Goal: Task Accomplishment & Management: Use online tool/utility

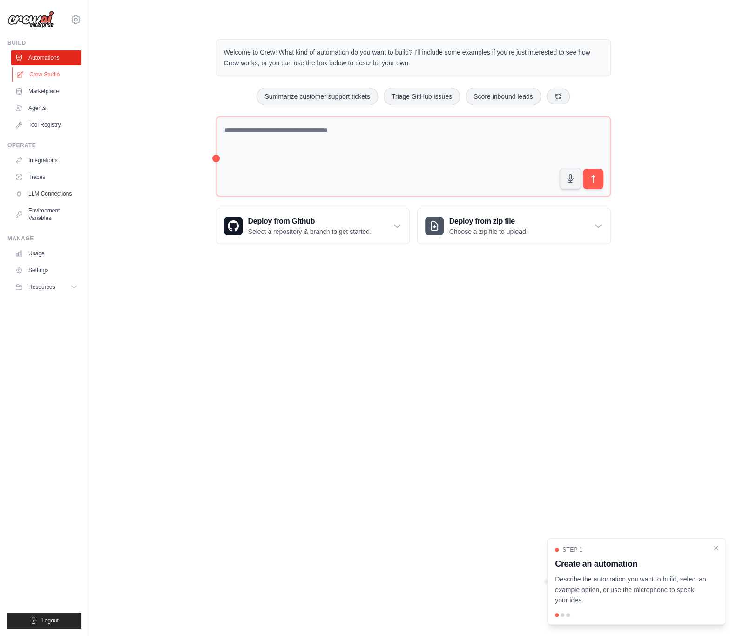
click at [57, 75] on link "Crew Studio" at bounding box center [47, 74] width 70 height 15
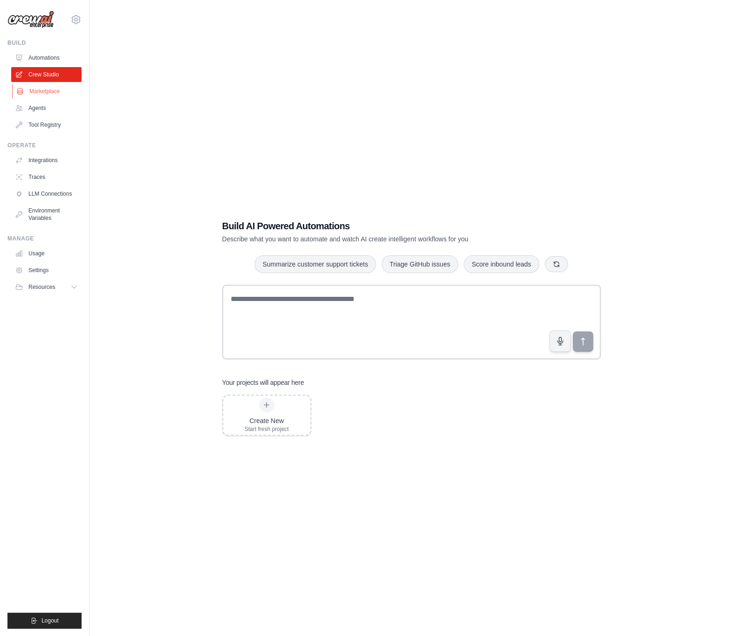
click at [50, 93] on link "Marketplace" at bounding box center [47, 91] width 70 height 15
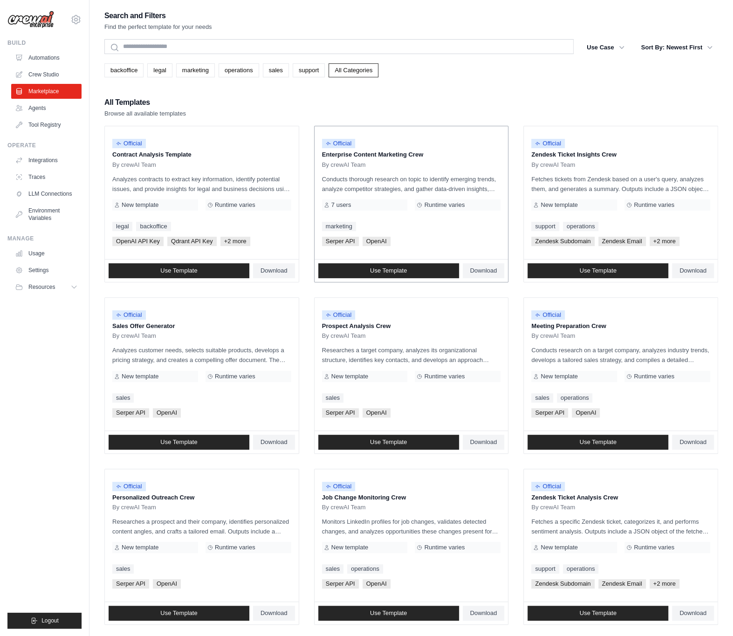
click at [408, 142] on div "Official" at bounding box center [411, 143] width 179 height 13
click at [412, 269] on link "Use Template" at bounding box center [388, 270] width 141 height 15
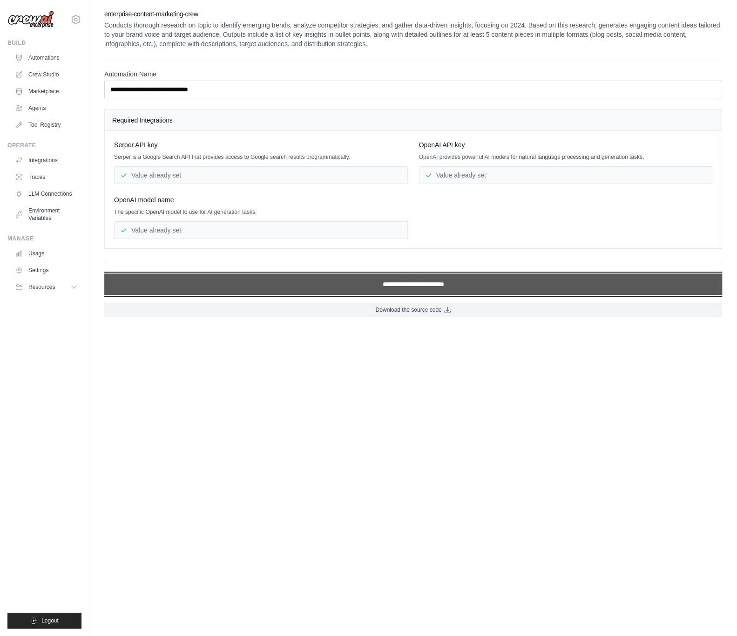
click at [242, 280] on input "**********" at bounding box center [413, 283] width 618 height 21
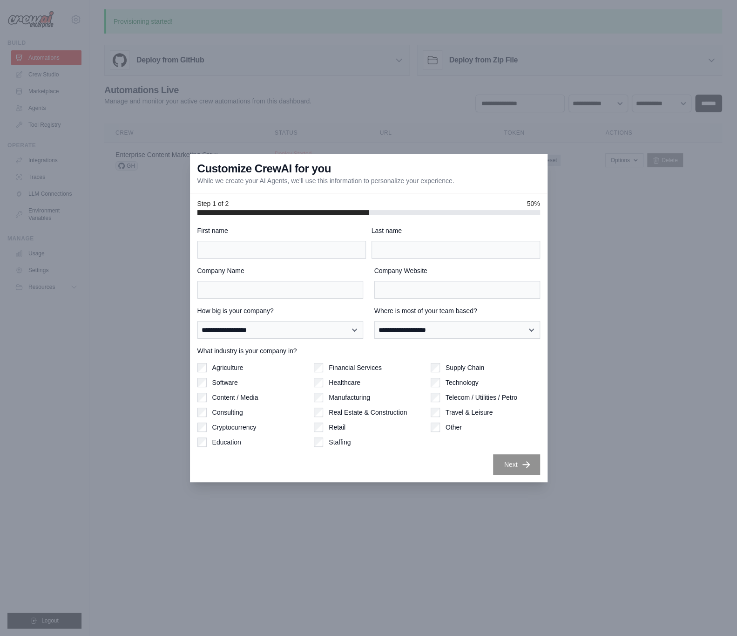
click at [580, 387] on div at bounding box center [368, 318] width 737 height 636
click at [234, 144] on div at bounding box center [368, 318] width 737 height 636
click at [587, 433] on div at bounding box center [368, 318] width 737 height 636
